Goal: Task Accomplishment & Management: Manage account settings

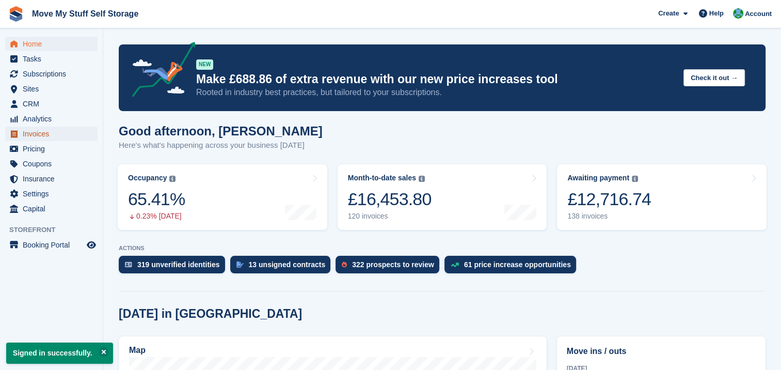
click at [40, 132] on span "Invoices" at bounding box center [54, 134] width 62 height 14
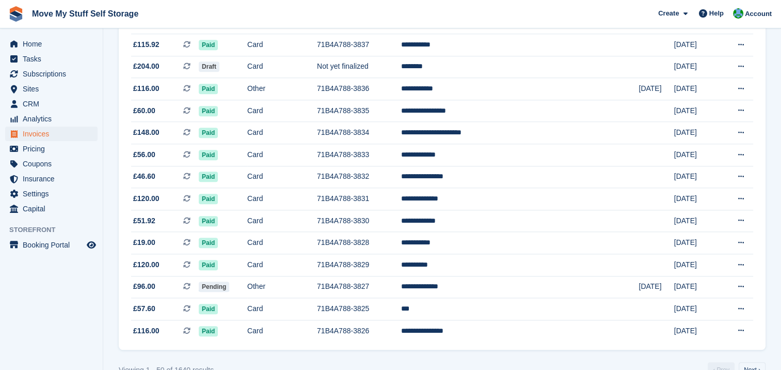
scroll to position [960, 0]
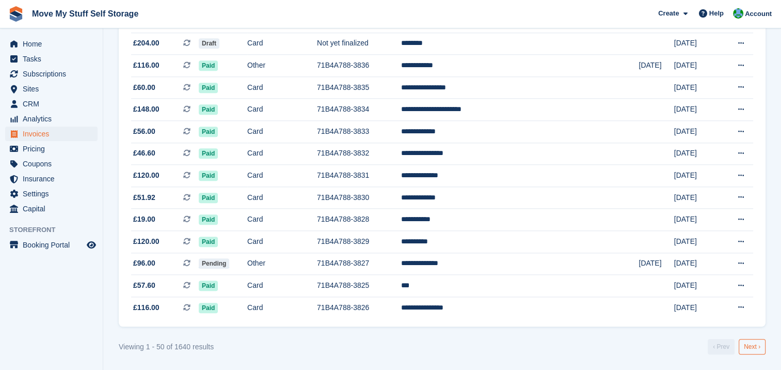
click at [752, 348] on link "Next ›" at bounding box center [752, 346] width 27 height 15
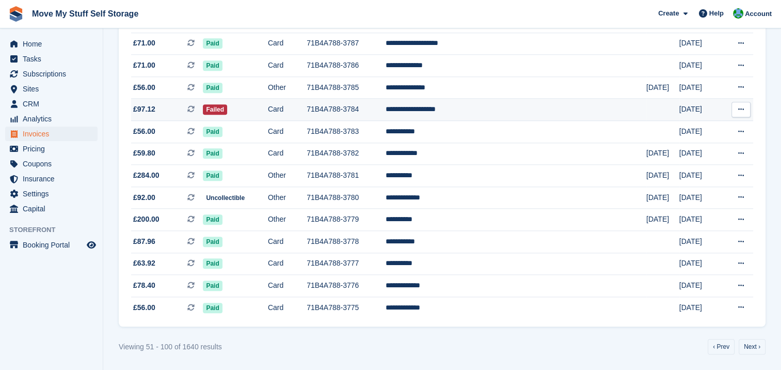
click at [463, 109] on td "**********" at bounding box center [516, 110] width 261 height 22
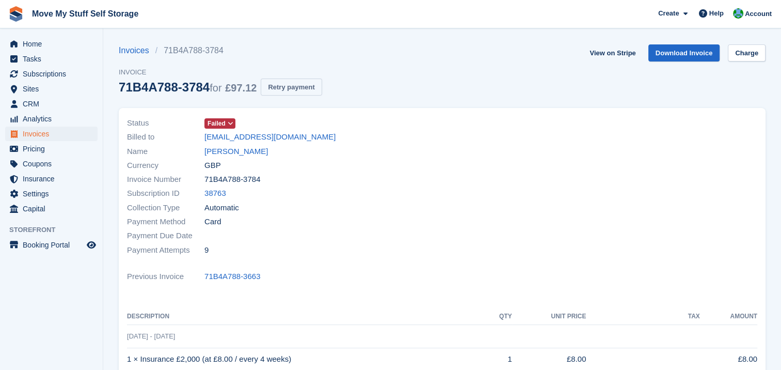
click at [291, 85] on button "Retry payment" at bounding box center [291, 87] width 61 height 17
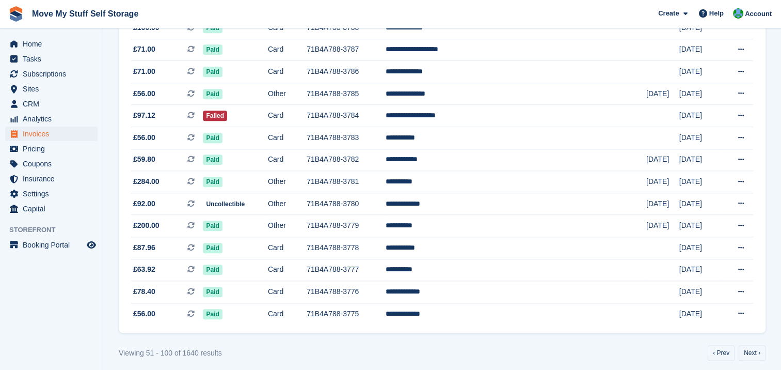
scroll to position [960, 0]
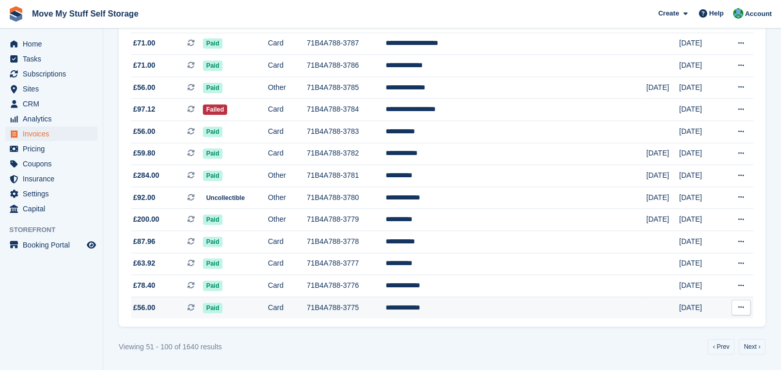
click at [465, 306] on td "**********" at bounding box center [516, 307] width 261 height 22
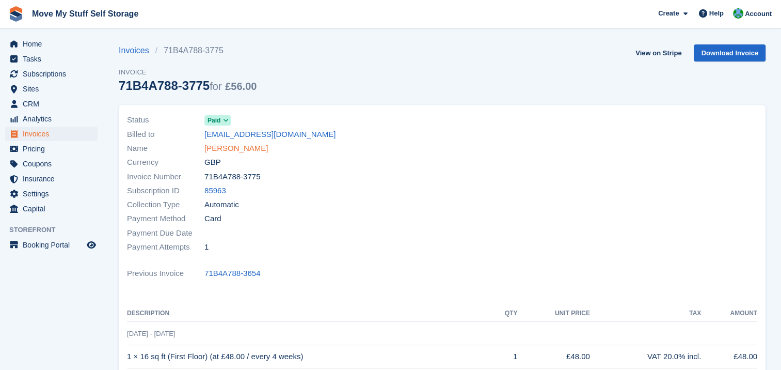
click at [213, 149] on link "[PERSON_NAME]" at bounding box center [237, 149] width 64 height 12
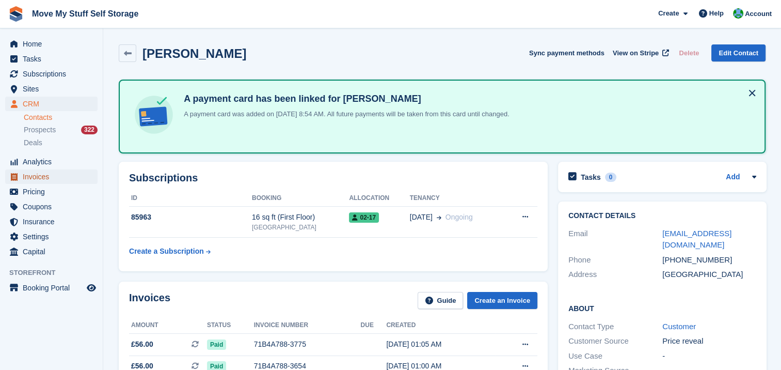
click at [40, 173] on span "Invoices" at bounding box center [54, 176] width 62 height 14
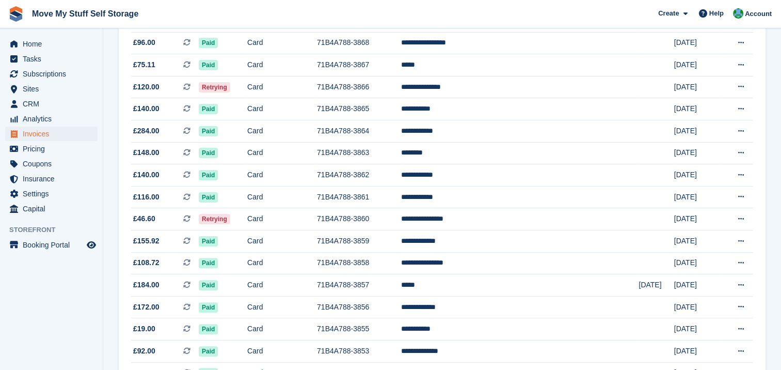
scroll to position [254, 0]
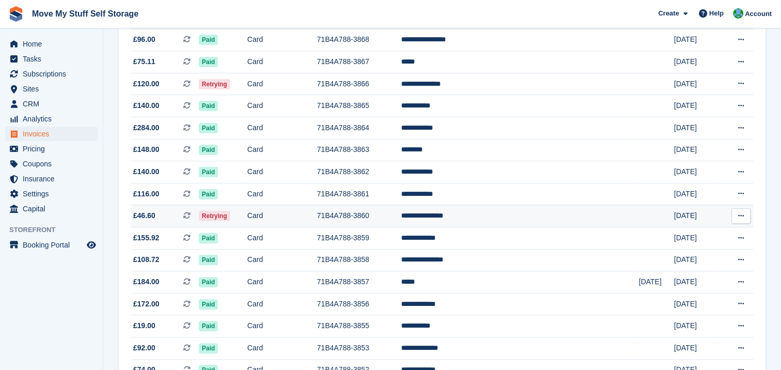
click at [230, 215] on span "Retrying" at bounding box center [215, 216] width 32 height 10
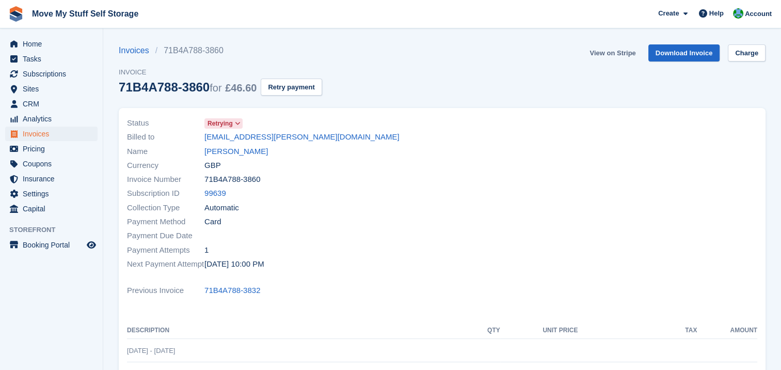
click at [613, 54] on link "View on Stripe" at bounding box center [613, 52] width 54 height 17
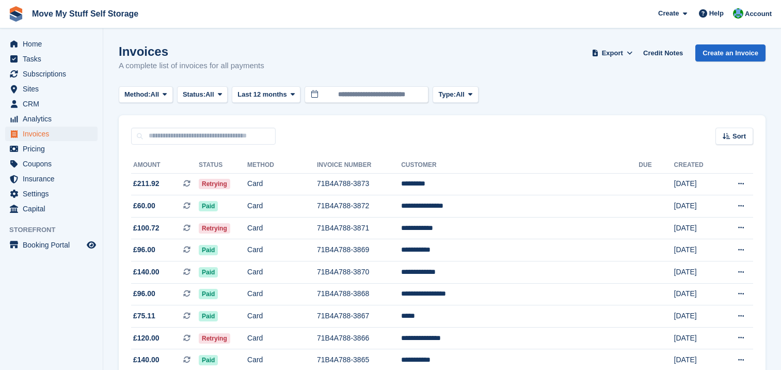
scroll to position [254, 0]
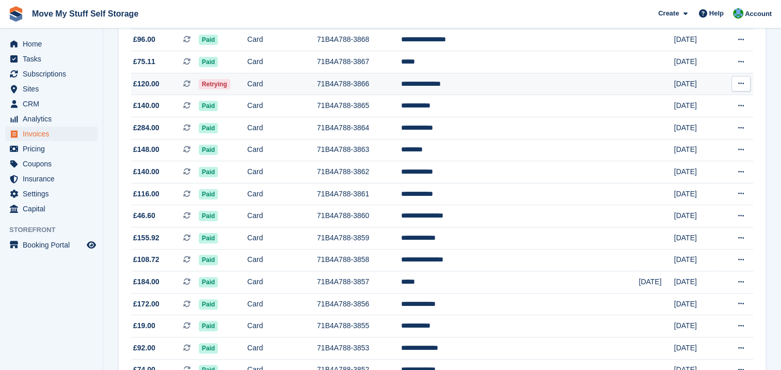
click at [495, 83] on td "**********" at bounding box center [520, 84] width 238 height 22
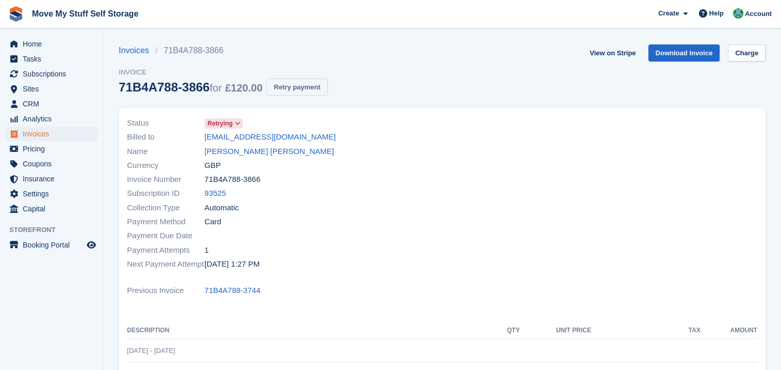
click at [284, 91] on button "Retry payment" at bounding box center [296, 87] width 61 height 17
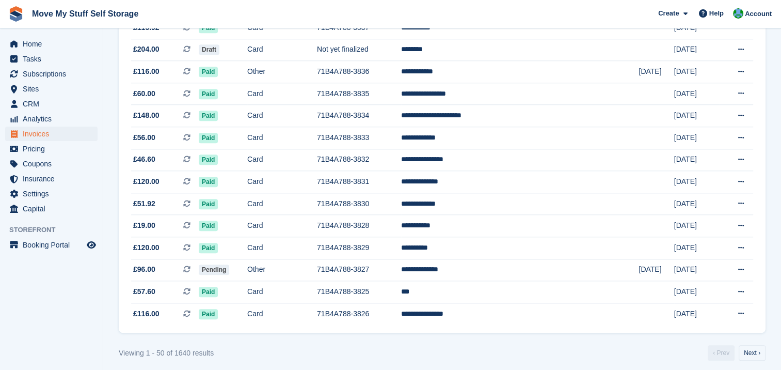
scroll to position [960, 0]
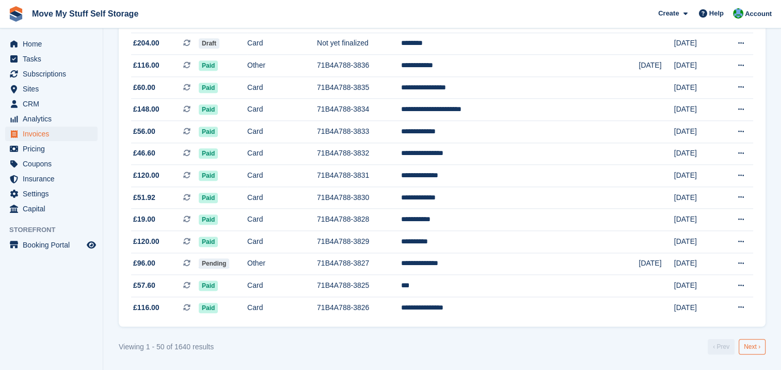
click at [752, 348] on link "Next ›" at bounding box center [752, 346] width 27 height 15
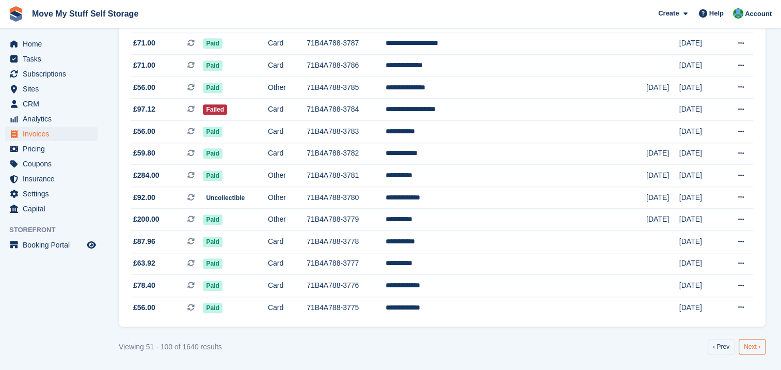
click at [746, 344] on link "Next ›" at bounding box center [752, 346] width 27 height 15
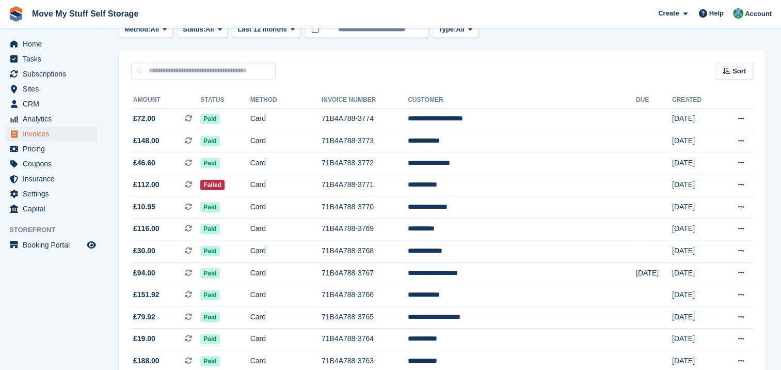
scroll to position [71, 0]
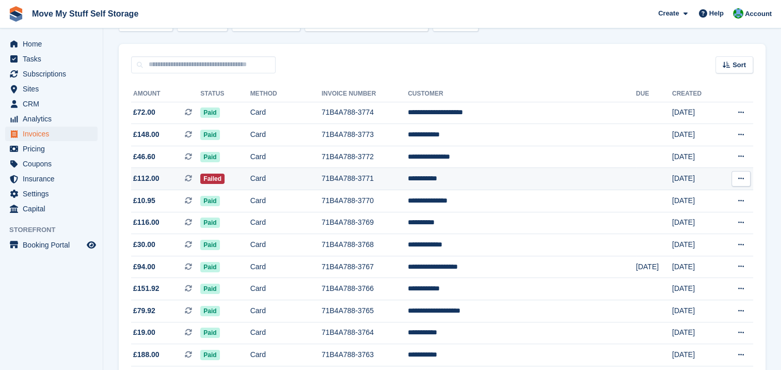
click at [487, 178] on td "**********" at bounding box center [522, 179] width 228 height 22
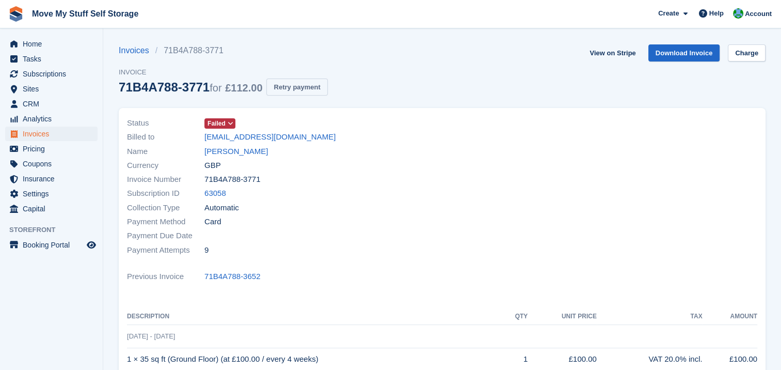
click at [292, 91] on button "Retry payment" at bounding box center [296, 87] width 61 height 17
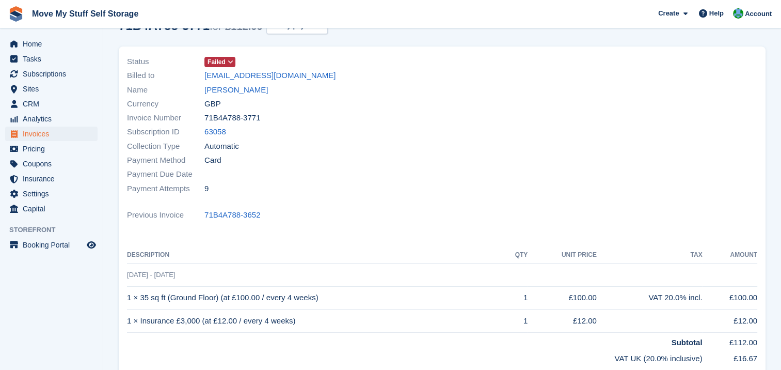
scroll to position [34, 0]
